Goal: Task Accomplishment & Management: Use online tool/utility

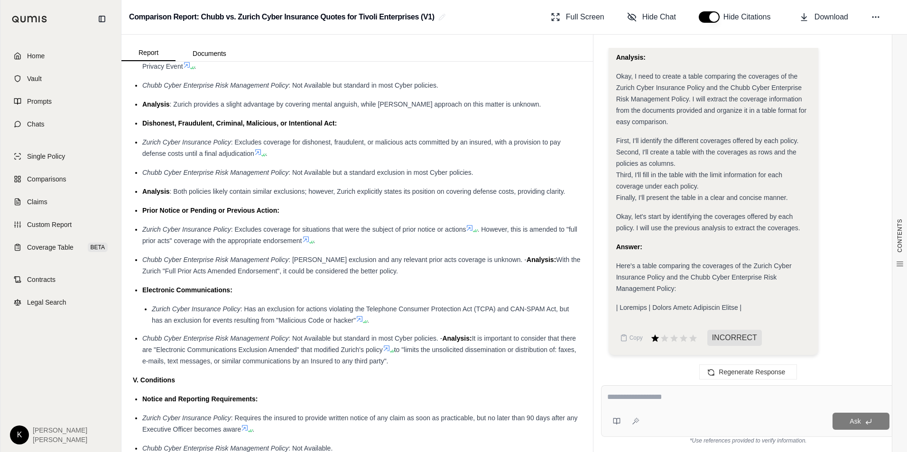
scroll to position [1270, 0]
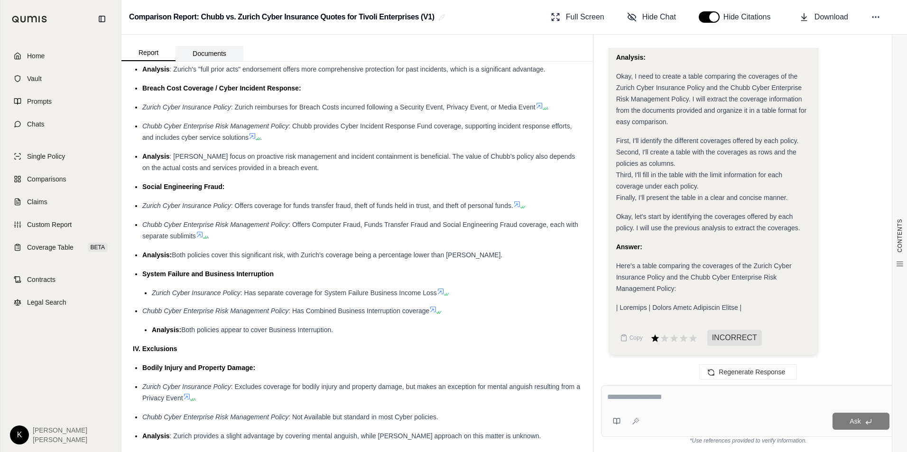
click at [203, 51] on button "Documents" at bounding box center [209, 53] width 68 height 15
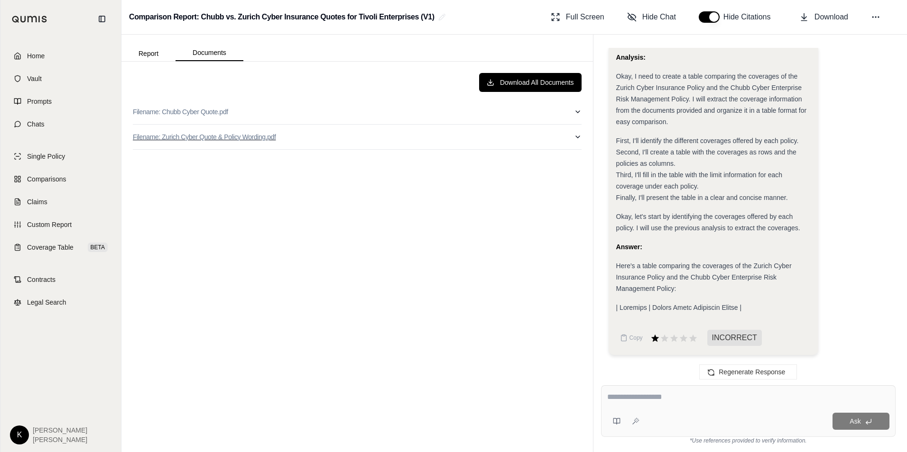
click at [571, 136] on button "Filename: Zurich Cyber Quote & Policy Wording.pdf" at bounding box center [357, 137] width 449 height 25
click at [574, 136] on icon "button" at bounding box center [578, 137] width 8 height 8
click at [32, 52] on span "Home" at bounding box center [36, 55] width 18 height 9
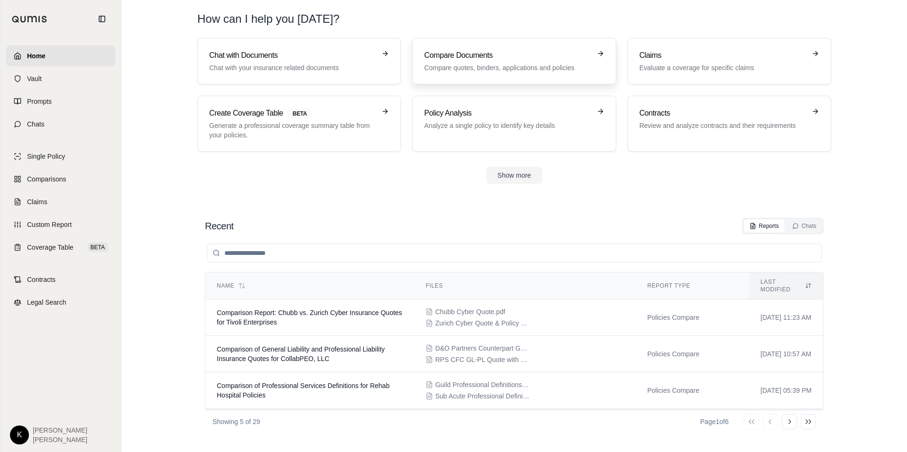
click at [451, 65] on p "Compare quotes, binders, applications and policies" at bounding box center [507, 67] width 166 height 9
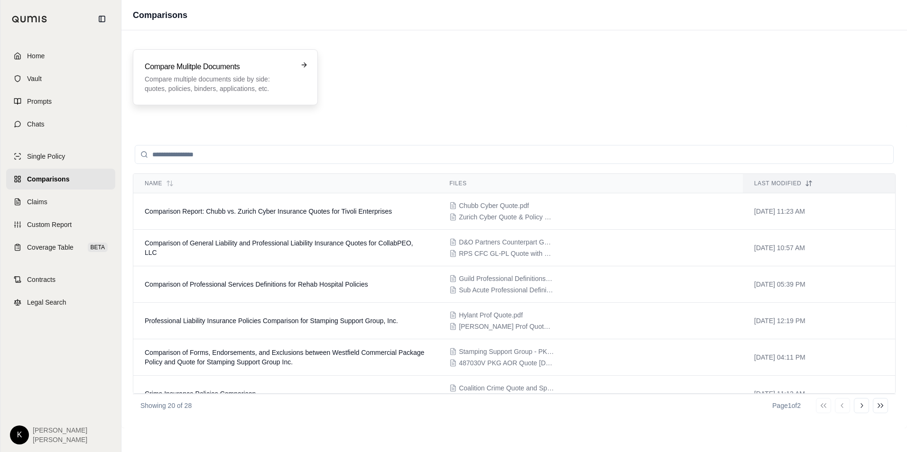
click at [214, 60] on div "Compare Mulitple Documents Compare multiple documents side by side: quotes, pol…" at bounding box center [225, 77] width 185 height 56
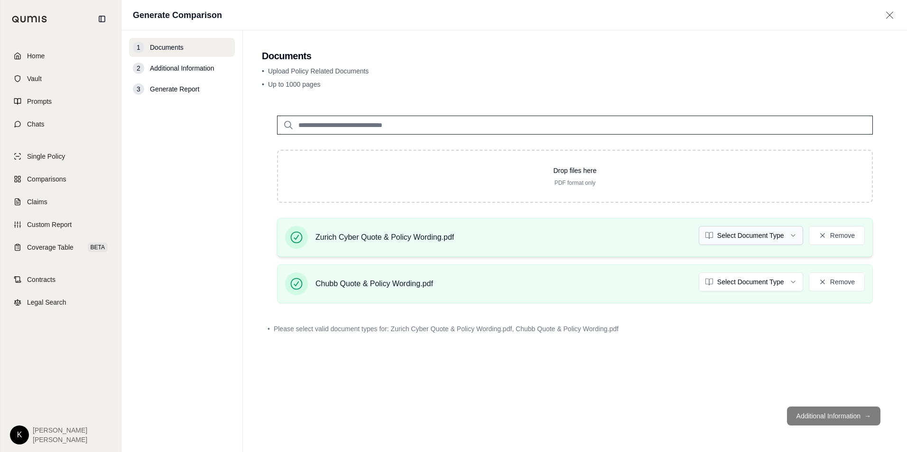
click at [736, 235] on html "Home Vault Prompts Chats Single Policy Comparisons Claims Custom Report Coverag…" at bounding box center [453, 226] width 907 height 452
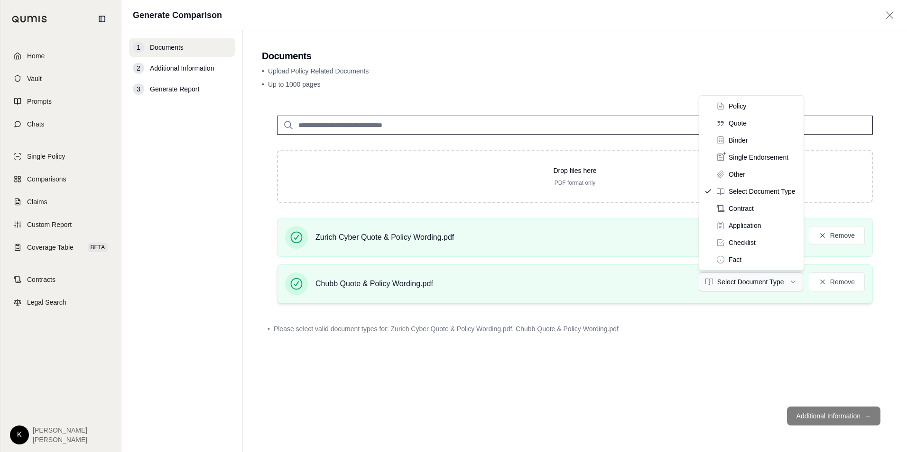
click at [727, 278] on html "Home Vault Prompts Chats Single Policy Comparisons Claims Custom Report Coverag…" at bounding box center [453, 226] width 907 height 452
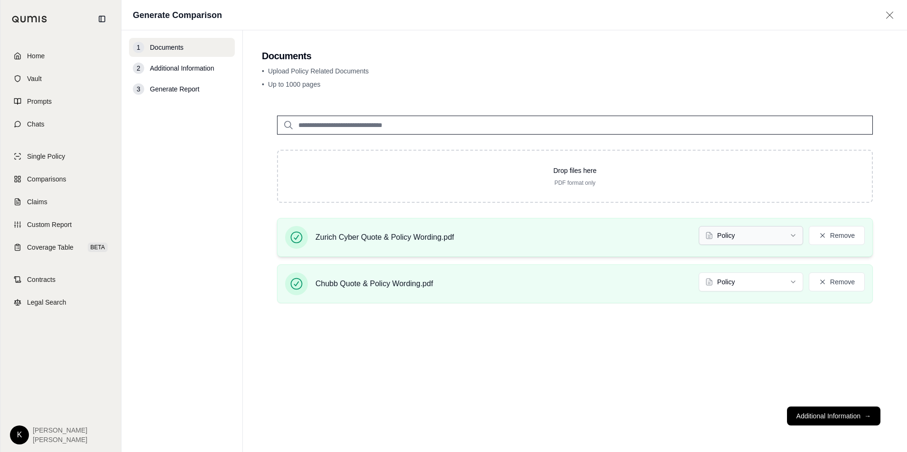
click at [739, 237] on html "Document type updated successfully Home Vault Prompts Chats Single Policy Compa…" at bounding box center [453, 226] width 907 height 452
click at [728, 279] on html "Home Vault Prompts Chats Single Policy Comparisons Claims Custom Report Coverag…" at bounding box center [453, 226] width 907 height 452
click at [821, 409] on button "Additional Information →" at bounding box center [833, 416] width 93 height 19
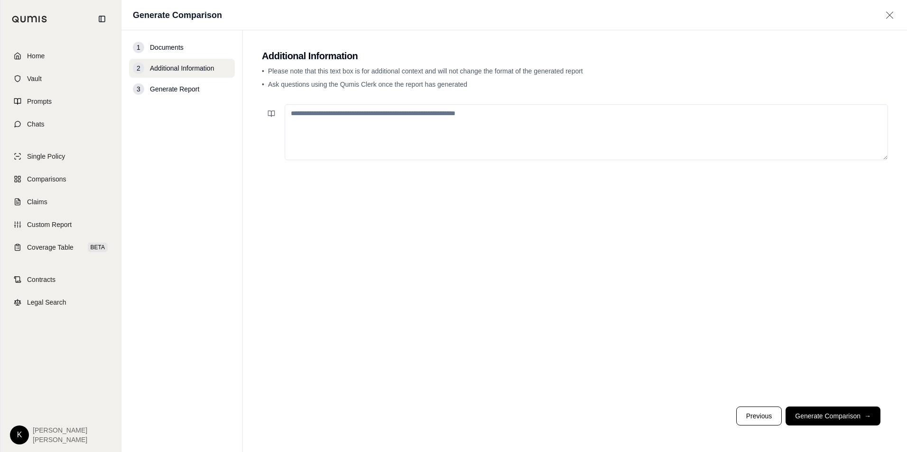
click at [344, 140] on textarea at bounding box center [586, 132] width 603 height 56
type textarea "*"
type textarea "**********"
click at [808, 411] on button "Generate Comparison →" at bounding box center [832, 416] width 95 height 19
